Goal: Entertainment & Leisure: Consume media (video, audio)

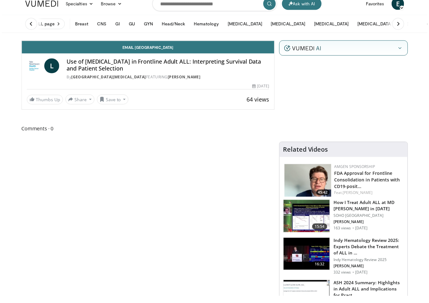
scroll to position [8, 0]
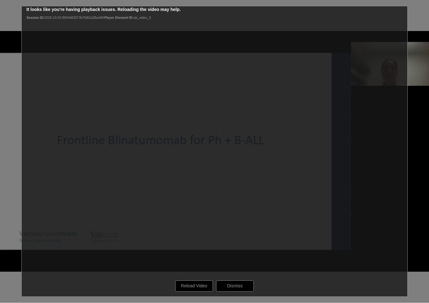
click at [233, 150] on div "10 seconds Tap to unmute" at bounding box center [214, 151] width 429 height 303
click at [190, 288] on div "10 seconds Tap to unmute" at bounding box center [214, 151] width 429 height 303
click at [195, 286] on div "10 seconds Tap to unmute" at bounding box center [214, 151] width 429 height 303
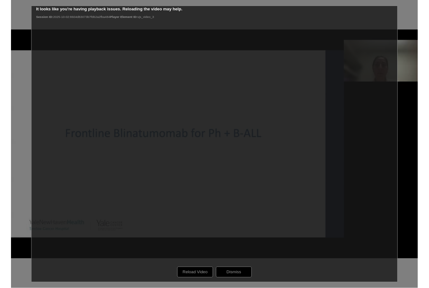
scroll to position [0, 0]
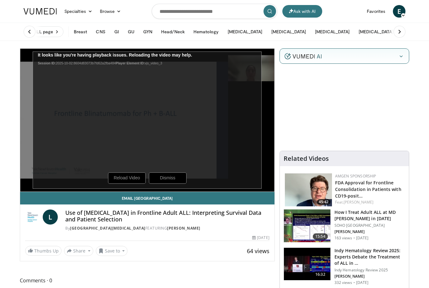
click at [129, 182] on div "10 seconds Tap to unmute" at bounding box center [147, 120] width 254 height 143
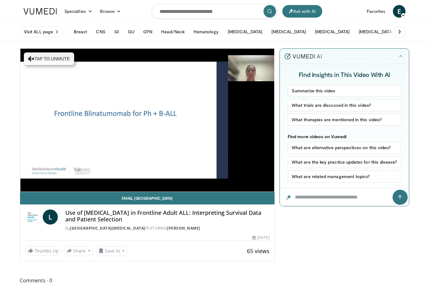
click at [253, 198] on link "Email [GEOGRAPHIC_DATA]" at bounding box center [147, 198] width 254 height 13
click at [216, 117] on icon "Video Player" at bounding box center [217, 120] width 18 height 18
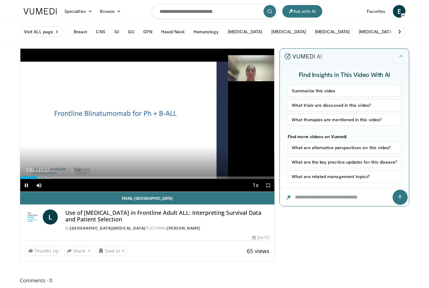
click at [21, 184] on span "Video Player" at bounding box center [26, 185] width 13 height 13
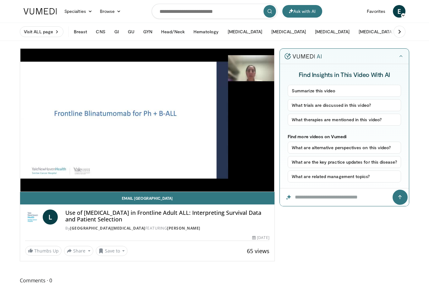
click at [202, 120] on div "10 seconds Tap to unmute" at bounding box center [147, 120] width 254 height 143
click at [205, 125] on div "10 seconds Tap to unmute" at bounding box center [147, 120] width 254 height 143
click at [251, 179] on div "Current Time 2:55 / Duration 27:27" at bounding box center [147, 182] width 254 height 6
click at [261, 191] on button "Playback Rate" at bounding box center [255, 197] width 13 height 13
click at [264, 202] on link "Email Lourdes" at bounding box center [147, 198] width 254 height 13
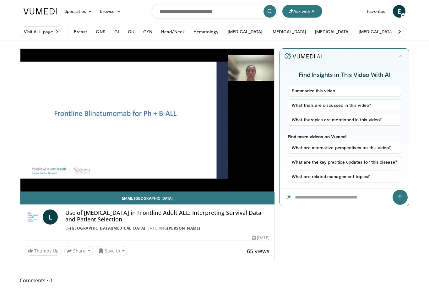
click at [173, 132] on div "10 seconds Tap to unmute" at bounding box center [147, 120] width 254 height 143
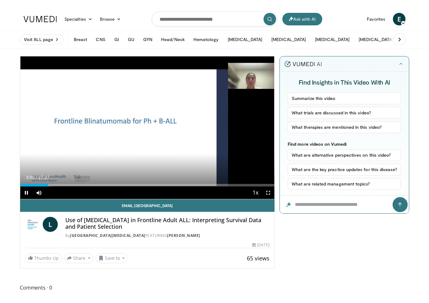
scroll to position [8, 0]
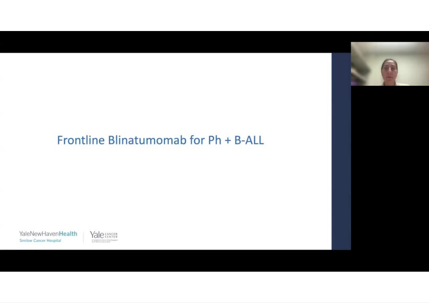
click at [62, 214] on div "10 seconds Tap to unmute" at bounding box center [214, 151] width 429 height 303
click at [312, 151] on div "10 seconds Tap to unmute" at bounding box center [214, 151] width 429 height 303
click at [185, 168] on div "10 seconds Tap to unmute" at bounding box center [214, 151] width 429 height 303
click at [204, 167] on div "10 seconds Tap to unmute" at bounding box center [214, 151] width 429 height 303
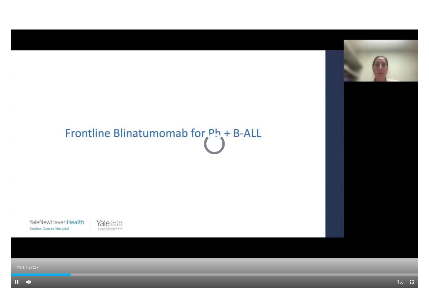
scroll to position [0, 0]
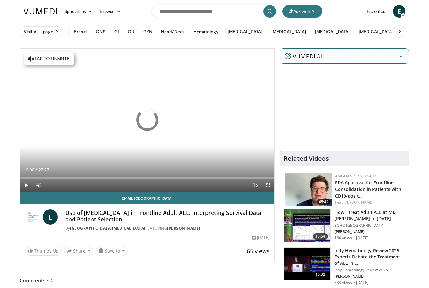
click at [45, 184] on span "Video Player" at bounding box center [39, 185] width 13 height 13
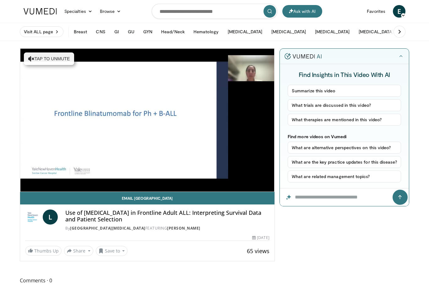
click at [140, 121] on div "10 seconds Tap to unmute" at bounding box center [147, 120] width 254 height 143
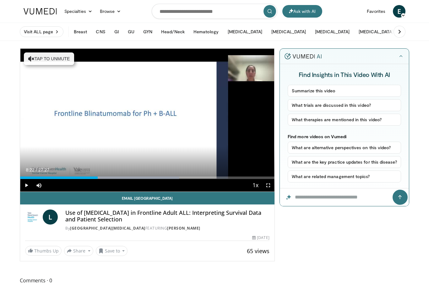
click at [98, 177] on div "Progress Bar" at bounding box center [123, 177] width 111 height 3
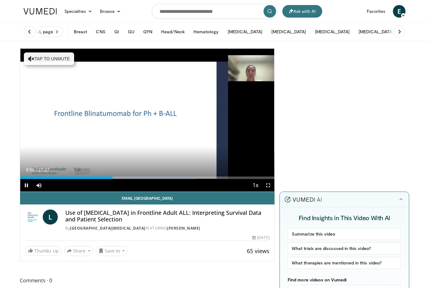
click at [138, 122] on div "10 seconds Tap to unmute" at bounding box center [147, 120] width 254 height 143
